Goal: Information Seeking & Learning: Understand process/instructions

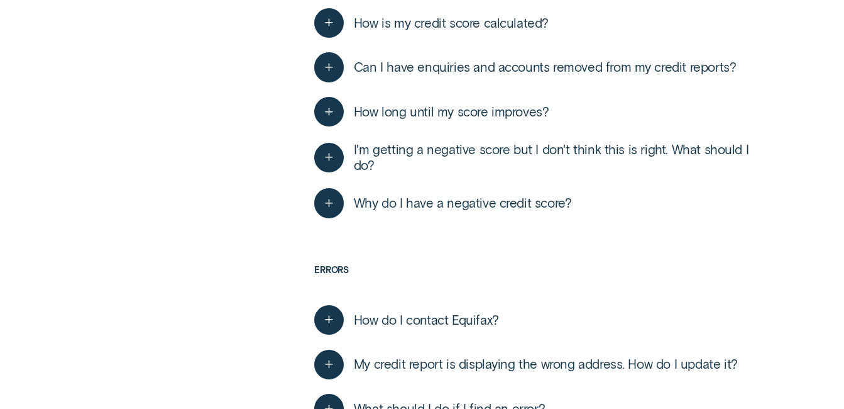
scroll to position [1446, 0]
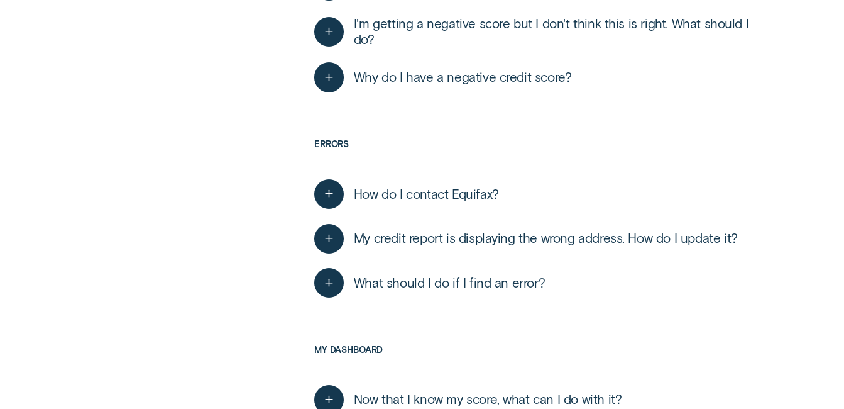
click at [467, 240] on span "My credit report is displaying the wrong address. How do I update it?" at bounding box center [546, 238] width 384 height 16
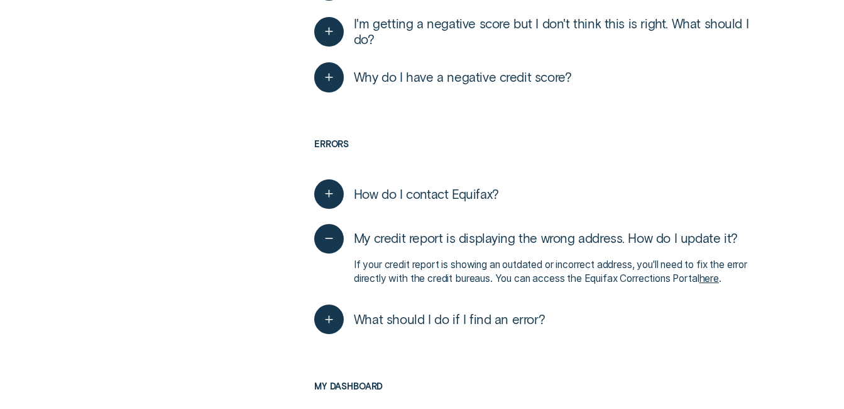
click at [700, 284] on link "here" at bounding box center [709, 278] width 19 height 12
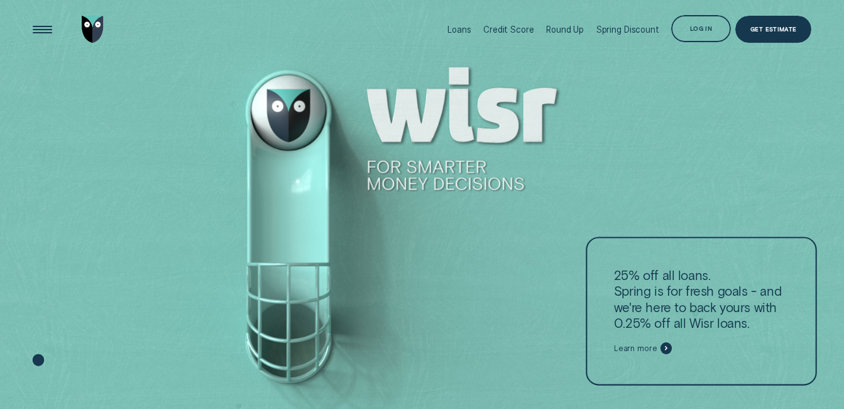
click at [666, 348] on icon at bounding box center [666, 348] width 3 height 4
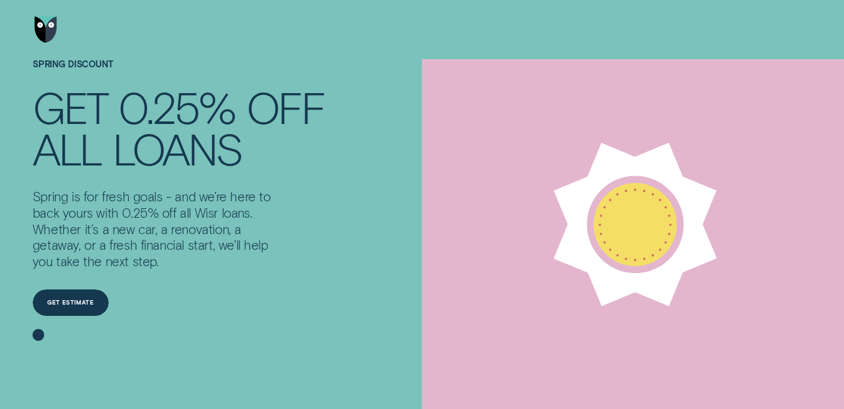
scroll to position [63, 0]
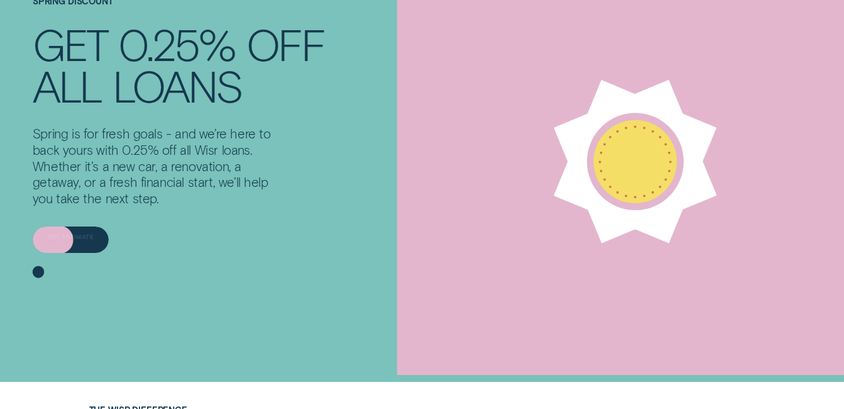
click at [66, 238] on div "Get estimate" at bounding box center [70, 240] width 47 height 5
